Goal: Check status

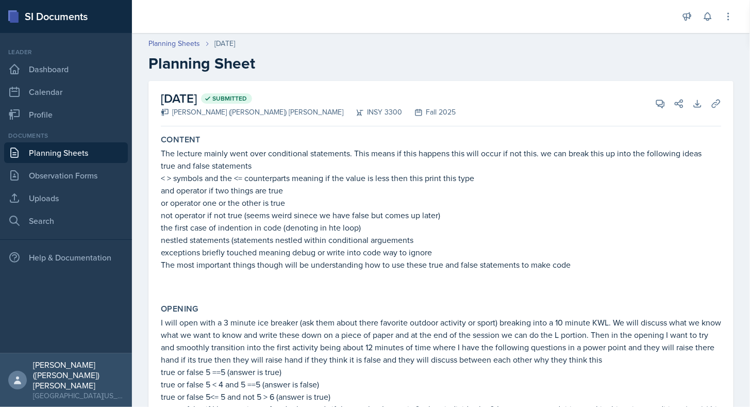
scroll to position [76, 0]
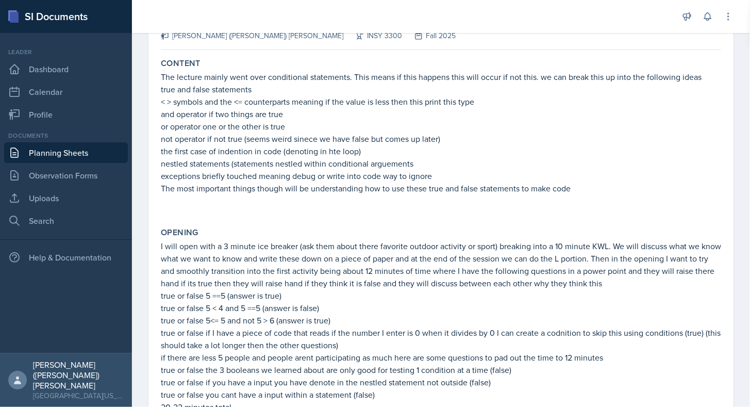
click at [83, 150] on link "Planning Sheets" at bounding box center [66, 152] width 124 height 21
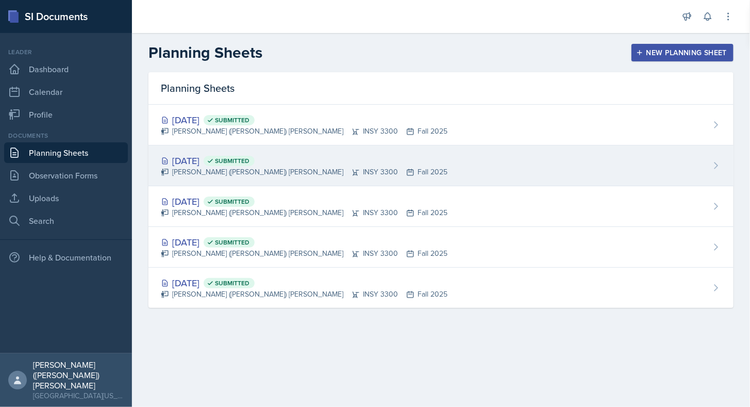
click at [348, 172] on div "[DATE] Submitted [PERSON_NAME] ([PERSON_NAME]) [PERSON_NAME] INSY 3300 Fall 2025" at bounding box center [440, 165] width 585 height 41
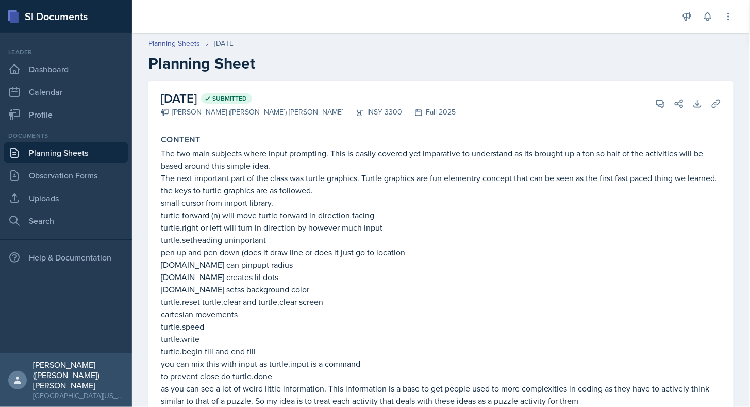
scroll to position [102, 0]
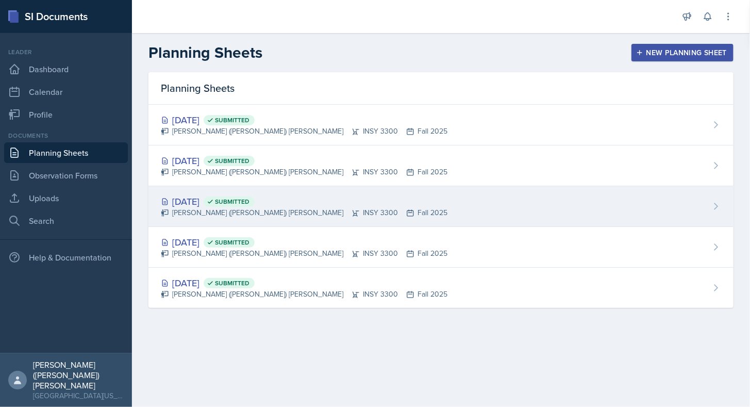
click at [232, 208] on div "[PERSON_NAME] ([PERSON_NAME]) [PERSON_NAME] INSY 3300 Fall 2025" at bounding box center [304, 212] width 287 height 11
